Goal: Communication & Community: Answer question/provide support

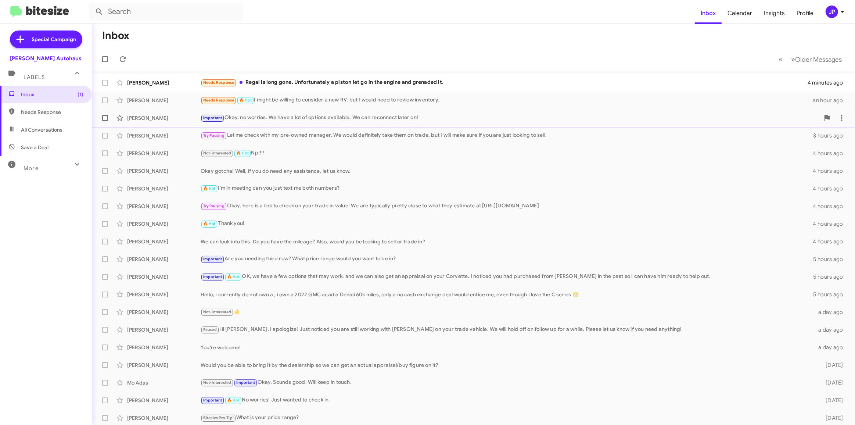
click at [298, 118] on div "Important Okay, no worries. We have a lot of options available. We can reconnec…" at bounding box center [510, 118] width 619 height 8
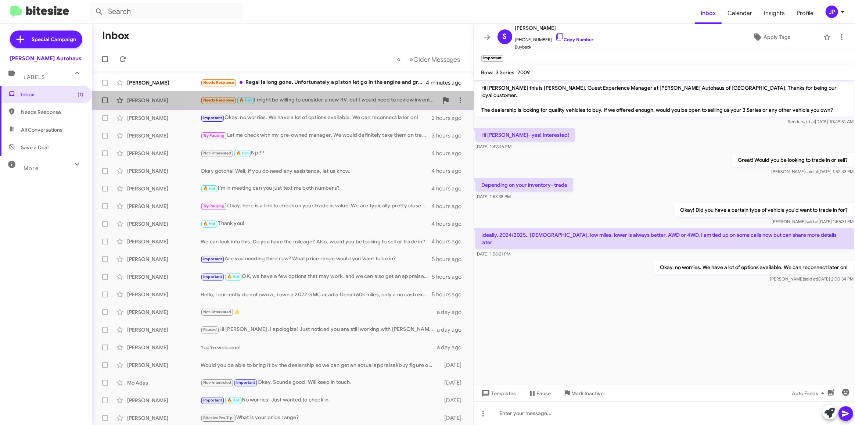
click at [287, 102] on div "Needs Response 🔥 Hot I might be willing to consider a new RV, but I would need …" at bounding box center [320, 100] width 238 height 8
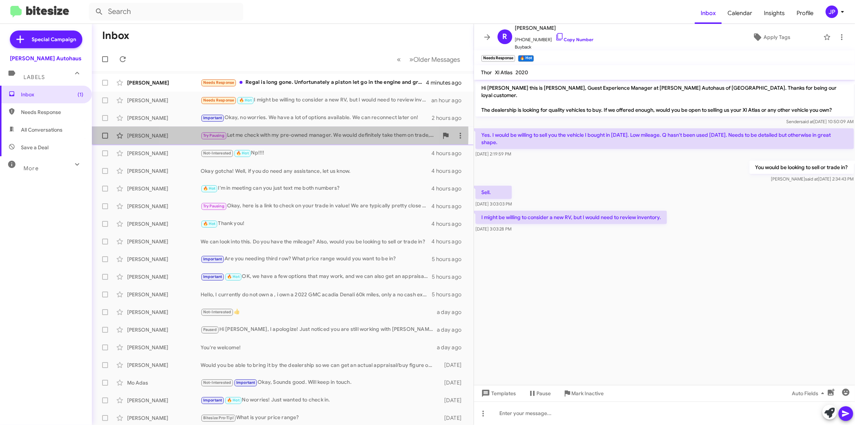
click at [267, 134] on div "Try Pausing Let me check with my pre-owned manager. We would definitely take th…" at bounding box center [320, 135] width 238 height 8
